Goal: Navigation & Orientation: Find specific page/section

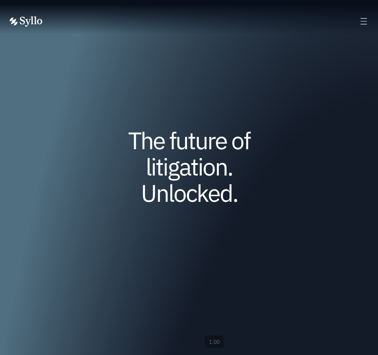
drag, startPoint x: 229, startPoint y: 138, endPoint x: 252, endPoint y: 129, distance: 25.0
click at [229, 138] on h1 "The future of litigation. Unlocked." at bounding box center [189, 166] width 152 height 79
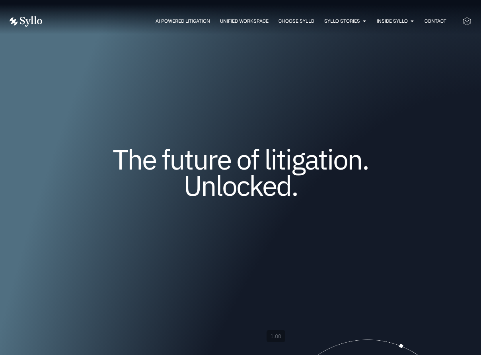
click at [377, 20] on icon at bounding box center [466, 21] width 9 height 9
click at [235, 22] on span "Unified Workspace" at bounding box center [244, 20] width 49 height 7
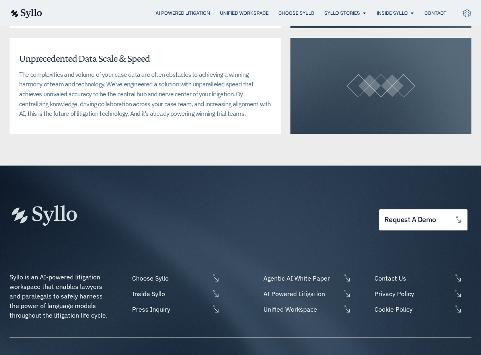
scroll to position [2192, 0]
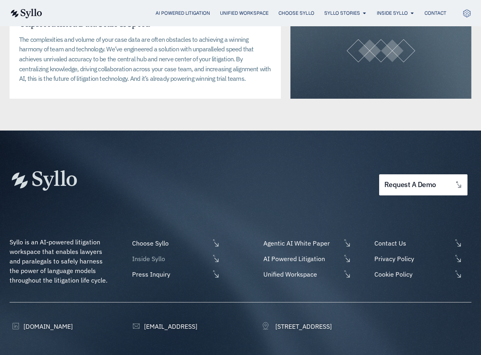
click at [155, 254] on span "Inside Syllo" at bounding box center [170, 259] width 80 height 10
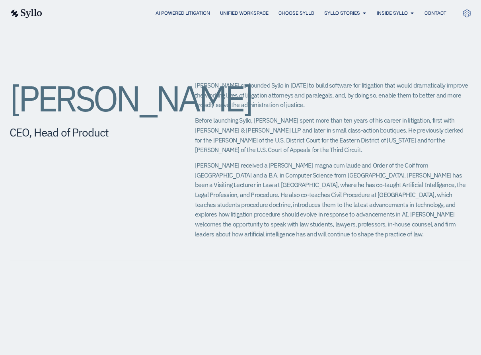
scroll to position [398, 0]
